Goal: Task Accomplishment & Management: Use online tool/utility

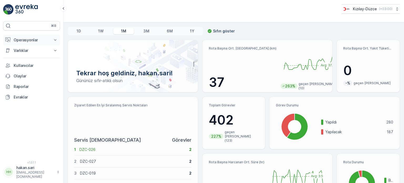
click at [26, 43] on button "Operasyonlar" at bounding box center [31, 40] width 57 height 11
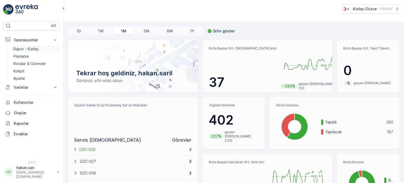
click at [26, 48] on p "Rapor - Kızılay" at bounding box center [25, 48] width 25 height 5
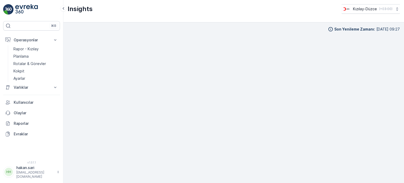
scroll to position [4, 0]
click at [21, 71] on p "Kokpit" at bounding box center [18, 70] width 11 height 5
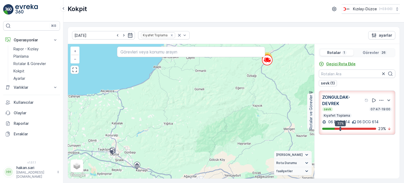
click at [343, 63] on p "Geçici Rota Ekle" at bounding box center [340, 63] width 29 height 5
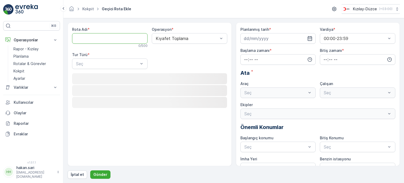
click at [106, 39] on Adı "Rota Adı" at bounding box center [110, 38] width 76 height 11
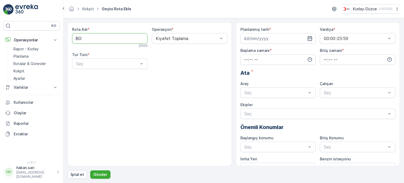
type Adı "BOLU - MENGEN"
click at [207, 37] on div at bounding box center [186, 38] width 63 height 5
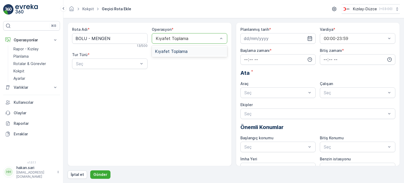
click at [191, 49] on div "Kıyafet Toplama" at bounding box center [189, 51] width 69 height 5
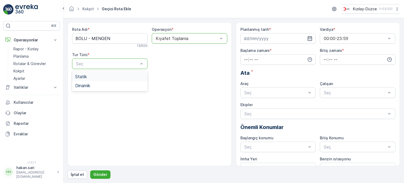
click at [104, 76] on div "Statik" at bounding box center [109, 76] width 69 height 5
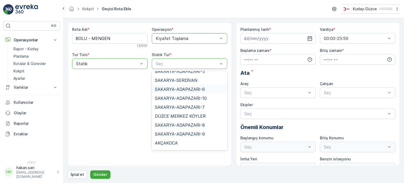
scroll to position [210, 0]
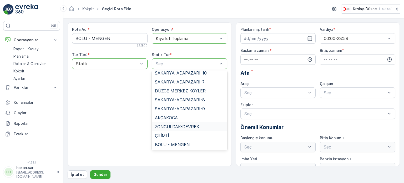
type input "B"
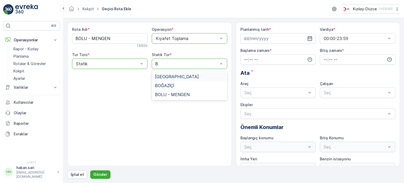
scroll to position [0, 0]
click at [178, 94] on span "BOLU - MENGEN" at bounding box center [172, 94] width 35 height 5
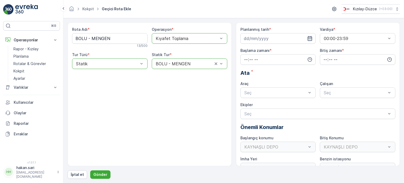
click at [310, 37] on icon "button" at bounding box center [309, 38] width 5 height 5
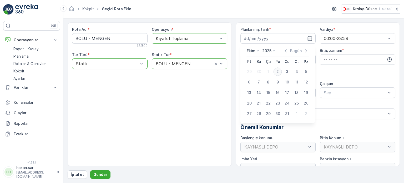
click at [279, 71] on div "2" at bounding box center [278, 71] width 8 height 8
type input "[DATE]"
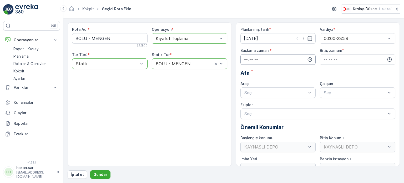
click at [286, 62] on input "time" at bounding box center [279, 59] width 76 height 11
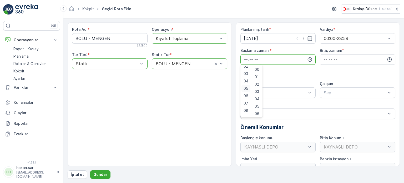
scroll to position [53, 0]
click at [245, 91] on span "10" at bounding box center [246, 90] width 4 height 5
type input "10:00"
click at [334, 61] on input "time" at bounding box center [358, 59] width 76 height 11
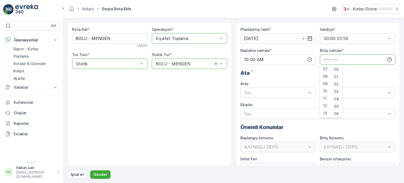
scroll to position [126, 0]
click at [324, 84] on span "19" at bounding box center [325, 83] width 4 height 5
type input "19:00"
click at [279, 89] on div "Seç" at bounding box center [279, 92] width 76 height 11
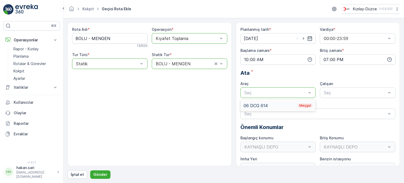
drag, startPoint x: 271, startPoint y: 106, endPoint x: 315, endPoint y: 106, distance: 43.7
click at [271, 106] on div "06 DCG 614 Meşgul" at bounding box center [278, 105] width 69 height 5
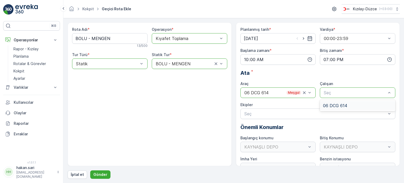
click at [337, 109] on div "06 DCG 614" at bounding box center [358, 105] width 76 height 9
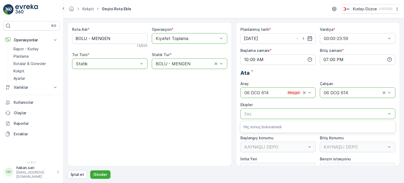
click at [266, 128] on p "Hiç sonuç bulunamadı" at bounding box center [318, 126] width 149 height 5
click at [267, 144] on div "KAYNAŞLI DEPO" at bounding box center [279, 147] width 76 height 11
click at [293, 150] on div "KAYNAŞLI DEPO" at bounding box center [279, 147] width 76 height 11
drag, startPoint x: 298, startPoint y: 148, endPoint x: 305, endPoint y: 146, distance: 6.9
click at [298, 148] on div "KAYNAŞLI DEPO" at bounding box center [279, 147] width 76 height 11
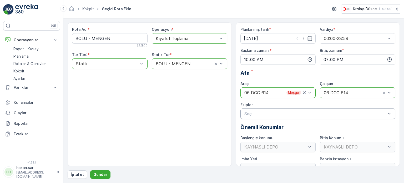
click at [335, 146] on div "KAYNAŞLI DEPO" at bounding box center [358, 147] width 76 height 11
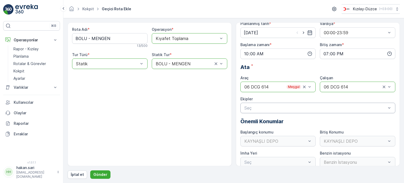
scroll to position [11, 0]
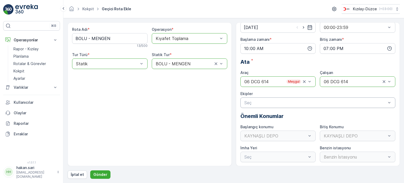
click at [291, 150] on div "İmha Yeri" at bounding box center [279, 147] width 76 height 5
drag, startPoint x: 334, startPoint y: 161, endPoint x: 336, endPoint y: 158, distance: 3.2
click at [334, 161] on div "Benzin İstasyonu" at bounding box center [358, 157] width 76 height 11
drag, startPoint x: 339, startPoint y: 155, endPoint x: 320, endPoint y: 155, distance: 19.2
click at [336, 155] on div "Benzin İstasyonu" at bounding box center [358, 157] width 76 height 11
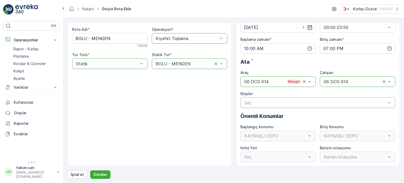
click at [306, 157] on div "Seç" at bounding box center [279, 157] width 76 height 11
click at [294, 138] on div "KAYNAŞLI DEPO" at bounding box center [279, 136] width 76 height 11
click at [98, 171] on button "Gönder" at bounding box center [100, 174] width 20 height 8
